Goal: Task Accomplishment & Management: Use online tool/utility

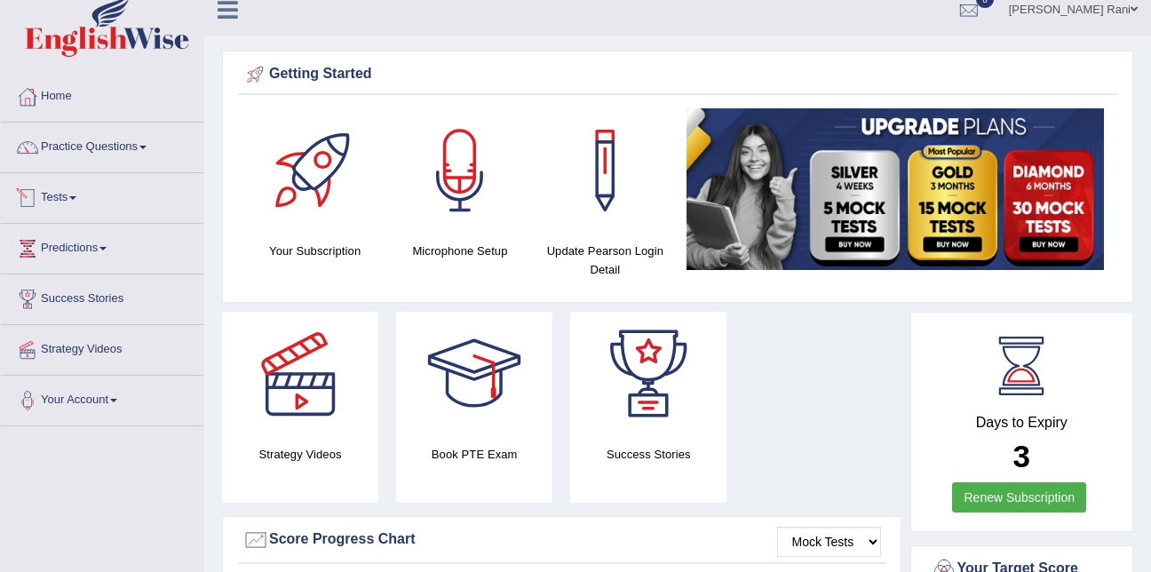
click at [72, 202] on link "Tests" at bounding box center [102, 195] width 202 height 44
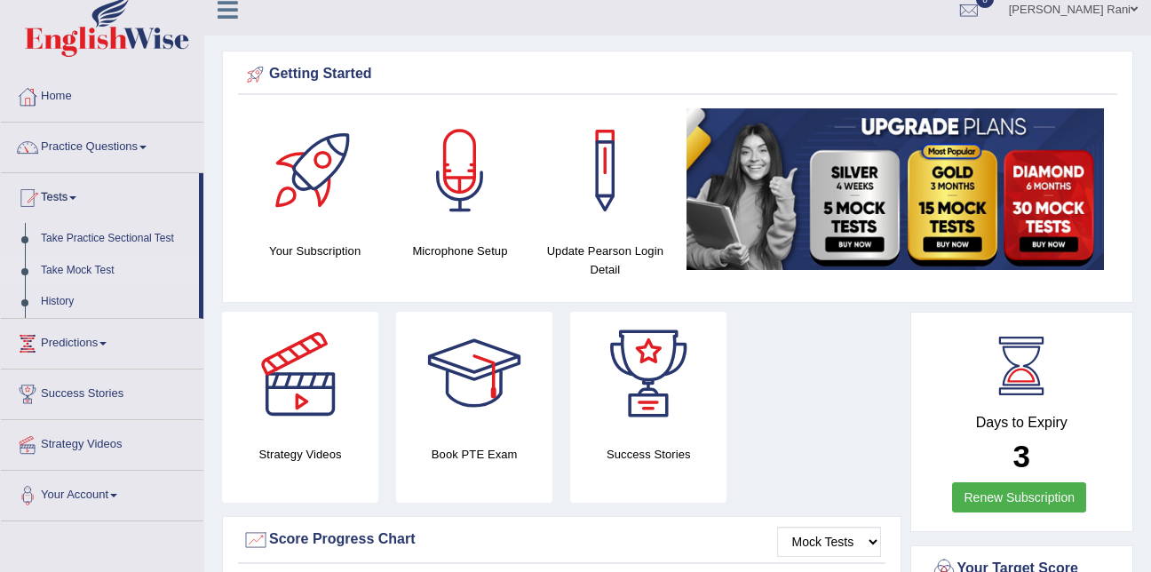
click at [81, 274] on link "Take Mock Test" at bounding box center [116, 271] width 166 height 32
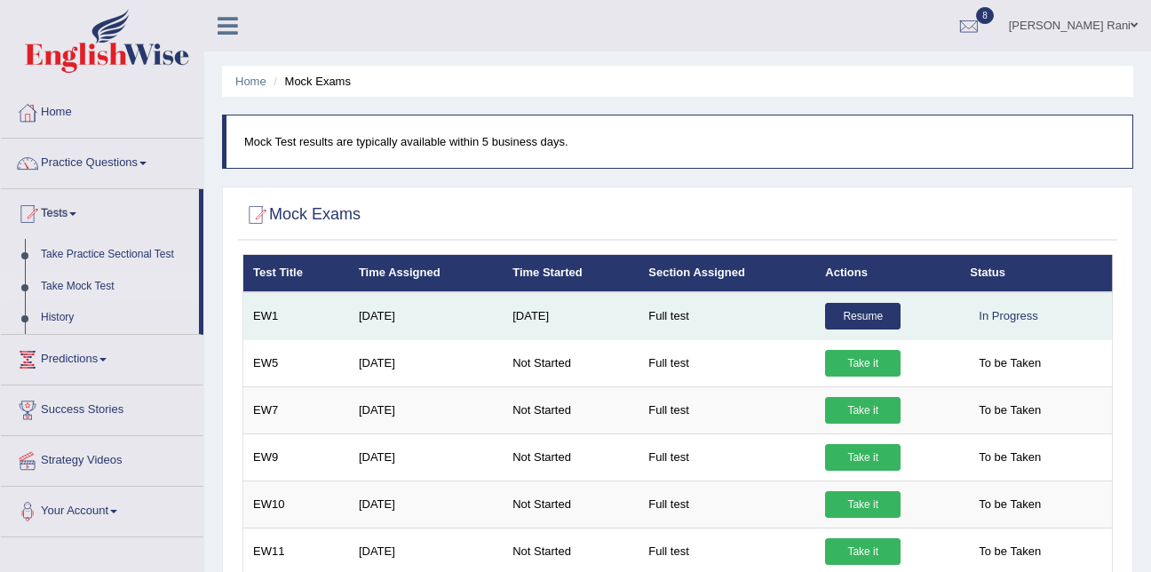
click at [839, 321] on link "Resume" at bounding box center [862, 316] width 75 height 27
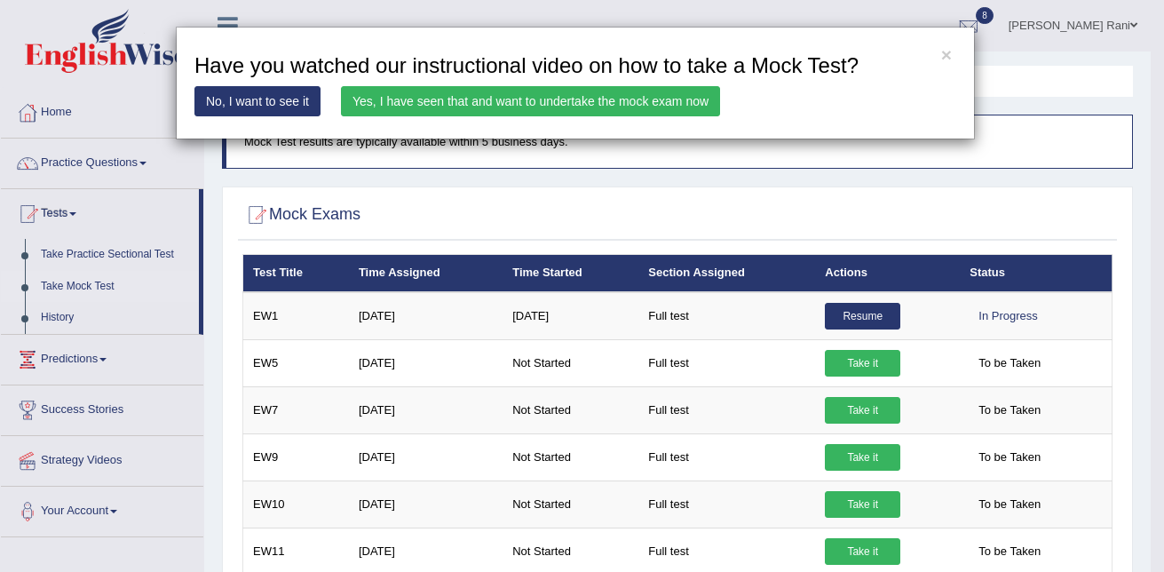
click at [552, 91] on link "Yes, I have seen that and want to undertake the mock exam now" at bounding box center [530, 101] width 379 height 30
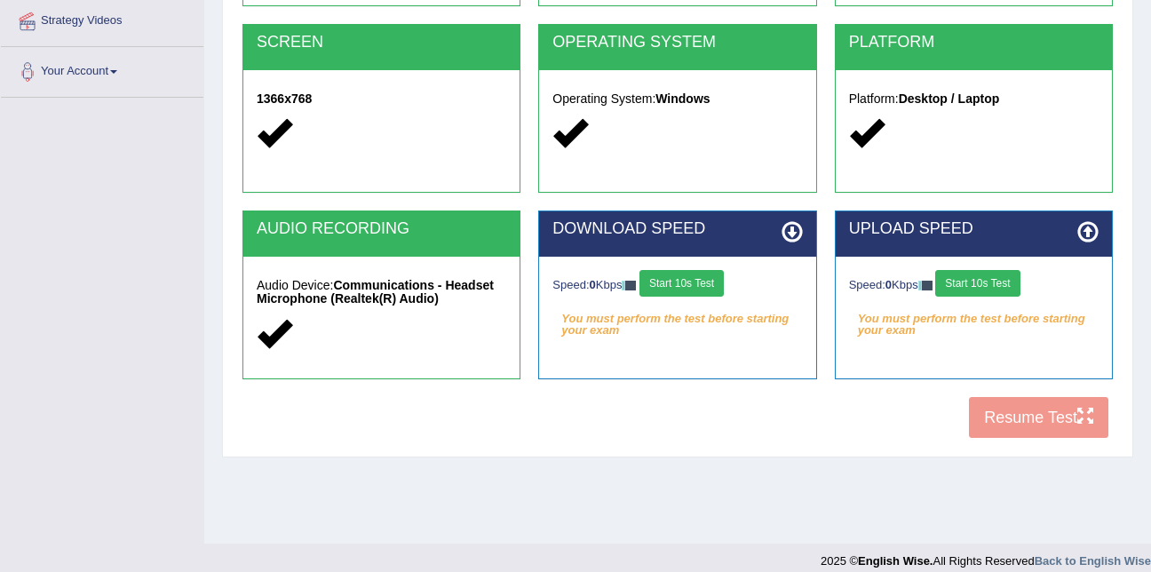
scroll to position [361, 0]
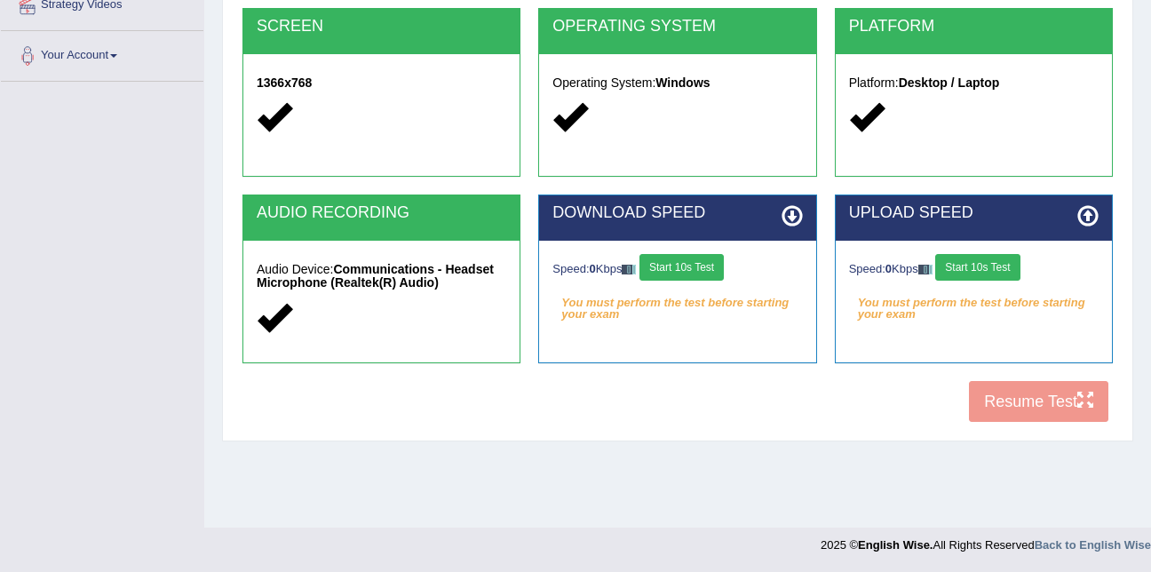
click at [688, 271] on button "Start 10s Test" at bounding box center [681, 267] width 84 height 27
click at [922, 314] on em "You must perform the test before starting your exam" at bounding box center [974, 303] width 250 height 27
click at [963, 315] on em "You must perform the test before starting your exam" at bounding box center [974, 303] width 250 height 27
click at [951, 305] on em "You must perform the test before starting your exam" at bounding box center [974, 303] width 250 height 27
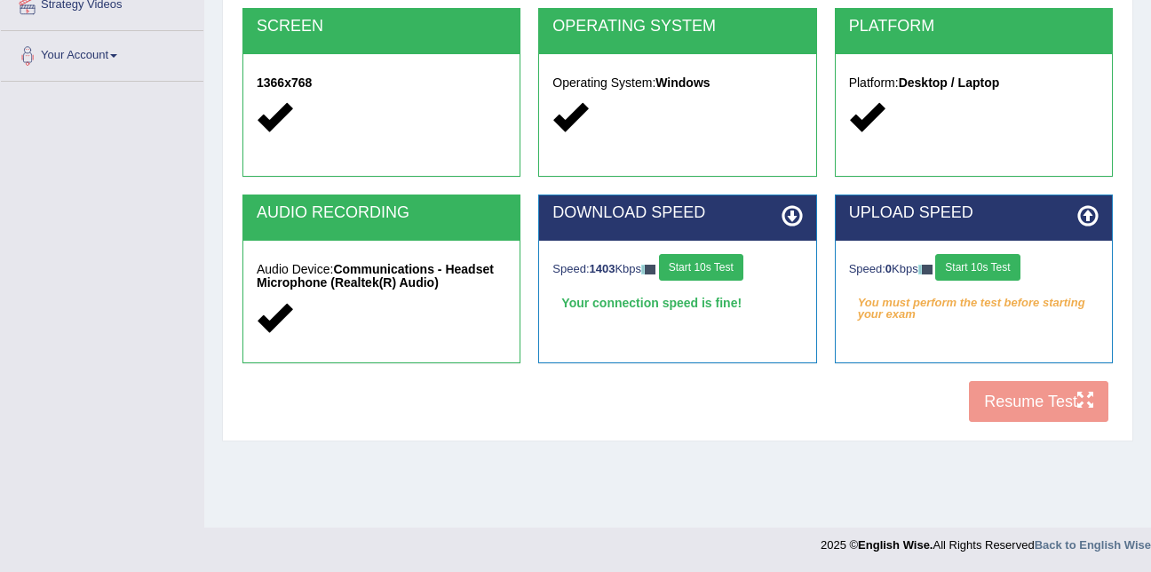
click at [951, 305] on em "You must perform the test before starting your exam" at bounding box center [974, 303] width 250 height 27
click at [977, 268] on button "Start 10s Test" at bounding box center [977, 267] width 84 height 27
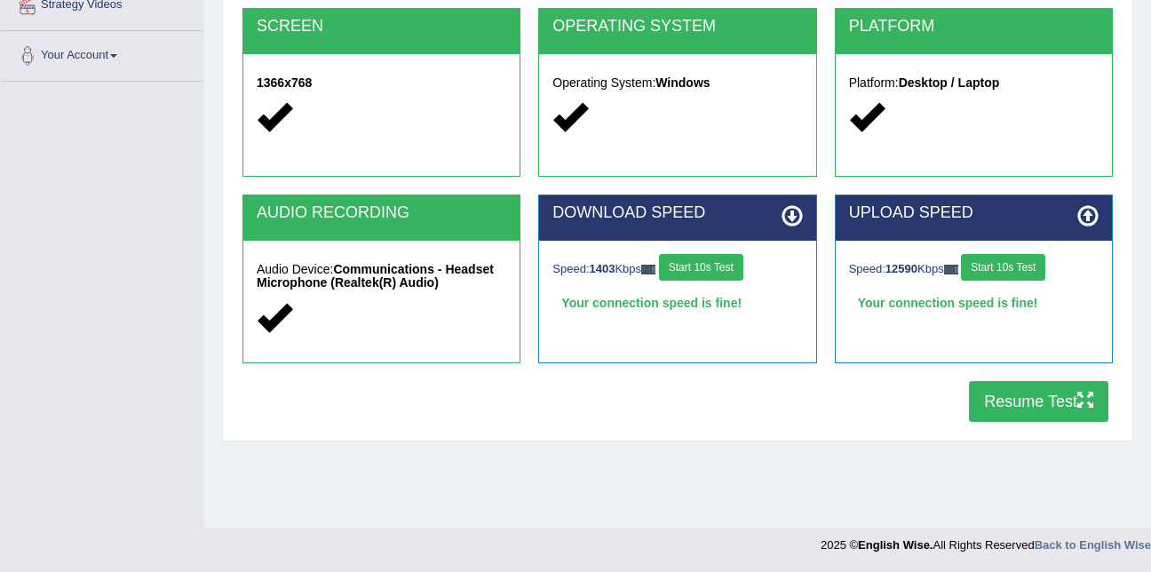
click at [1021, 403] on button "Resume Test" at bounding box center [1038, 401] width 139 height 41
